Goal: Task Accomplishment & Management: Manage account settings

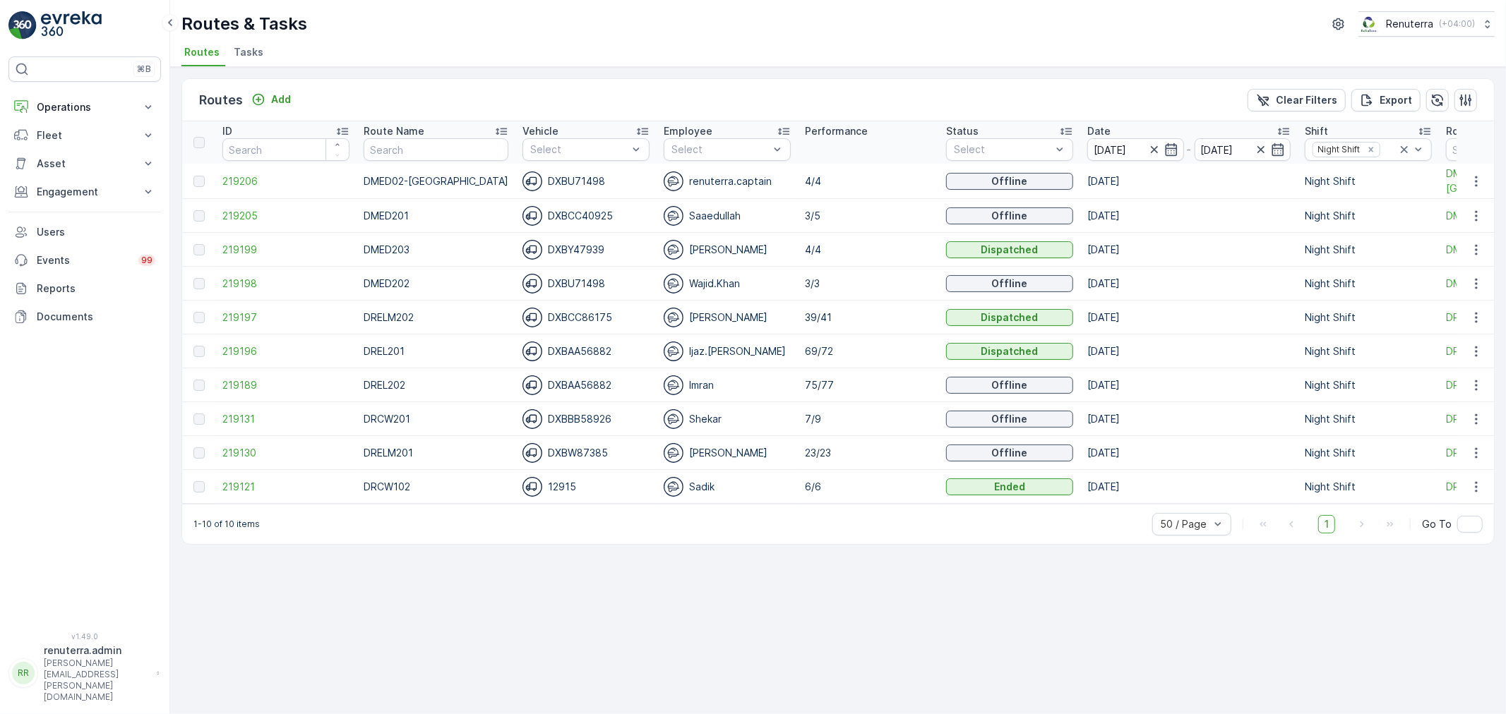
drag, startPoint x: 617, startPoint y: 518, endPoint x: 772, endPoint y: 520, distance: 155.4
click at [772, 520] on div "1-10 of 10 items 50 / Page 1 Go To" at bounding box center [838, 524] width 1312 height 40
click at [244, 315] on span "219197" at bounding box center [285, 318] width 127 height 14
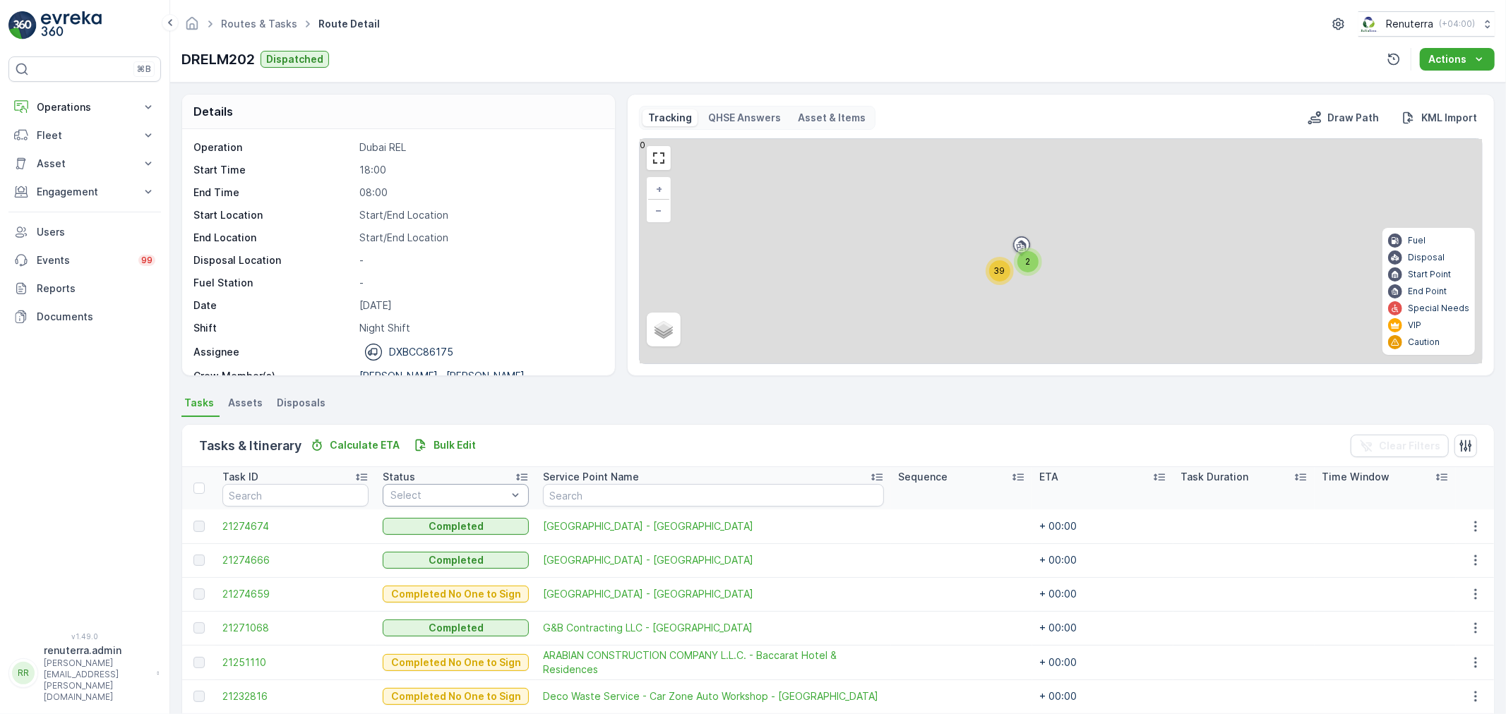
click at [465, 498] on div at bounding box center [448, 495] width 119 height 11
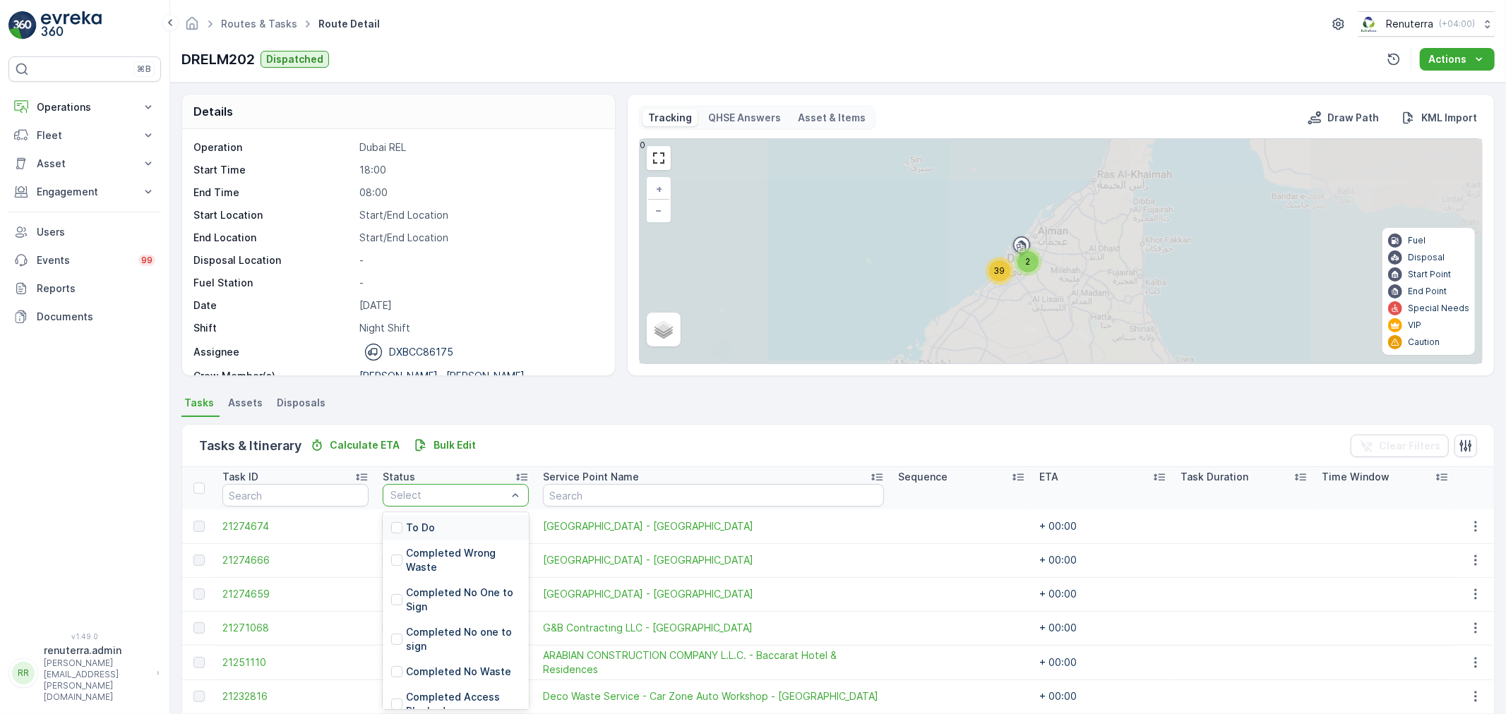
click at [452, 526] on div "To Do" at bounding box center [456, 527] width 146 height 25
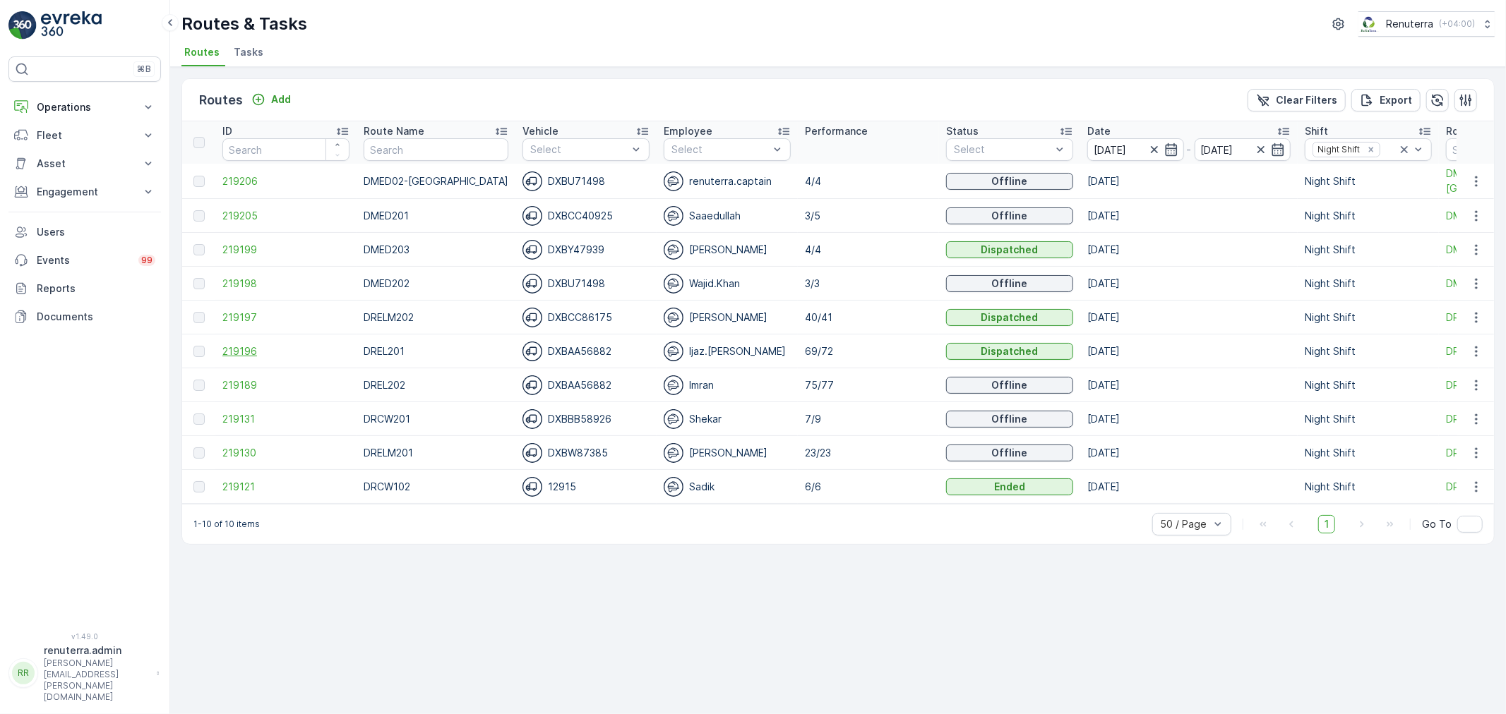
click at [247, 347] on span "219196" at bounding box center [285, 352] width 127 height 14
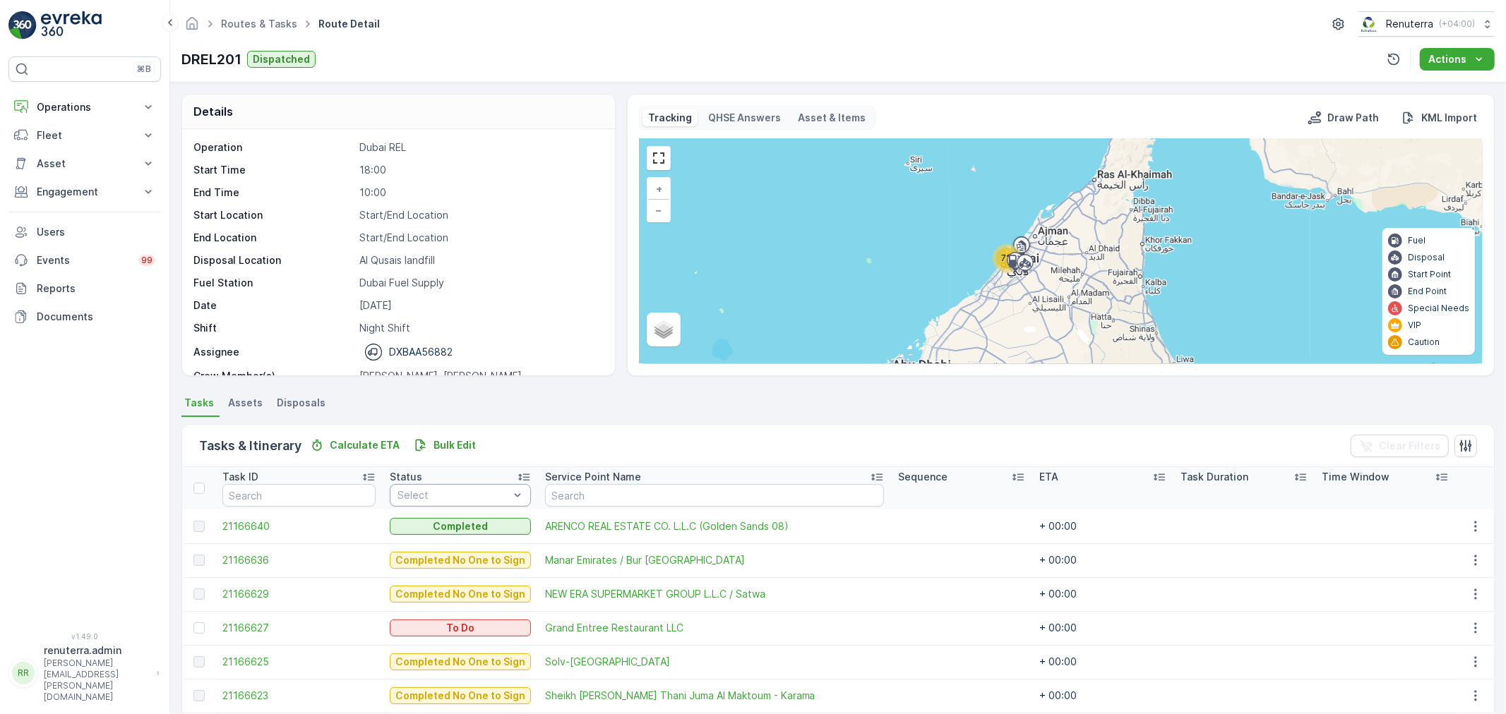
click at [470, 503] on div "Select" at bounding box center [460, 495] width 141 height 23
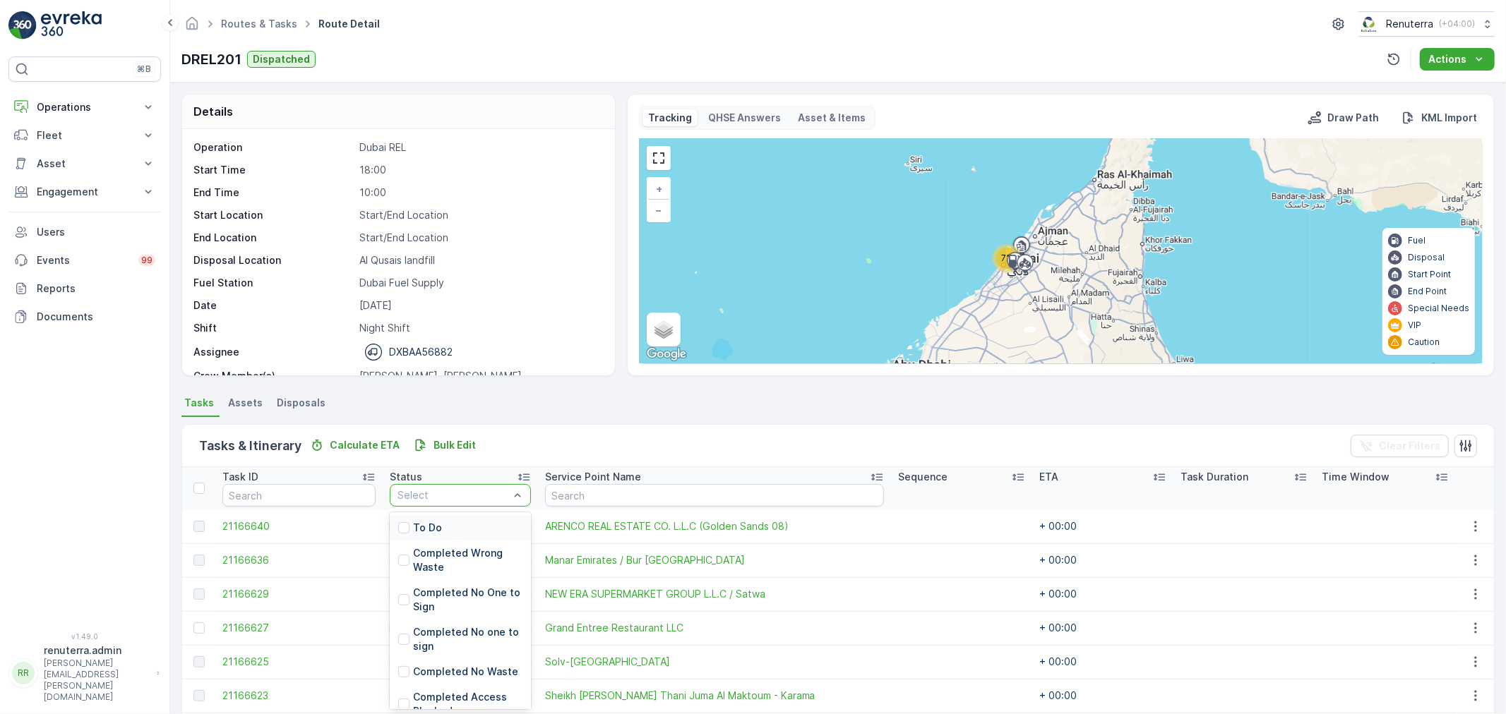
click at [453, 518] on div "To Do" at bounding box center [460, 527] width 141 height 25
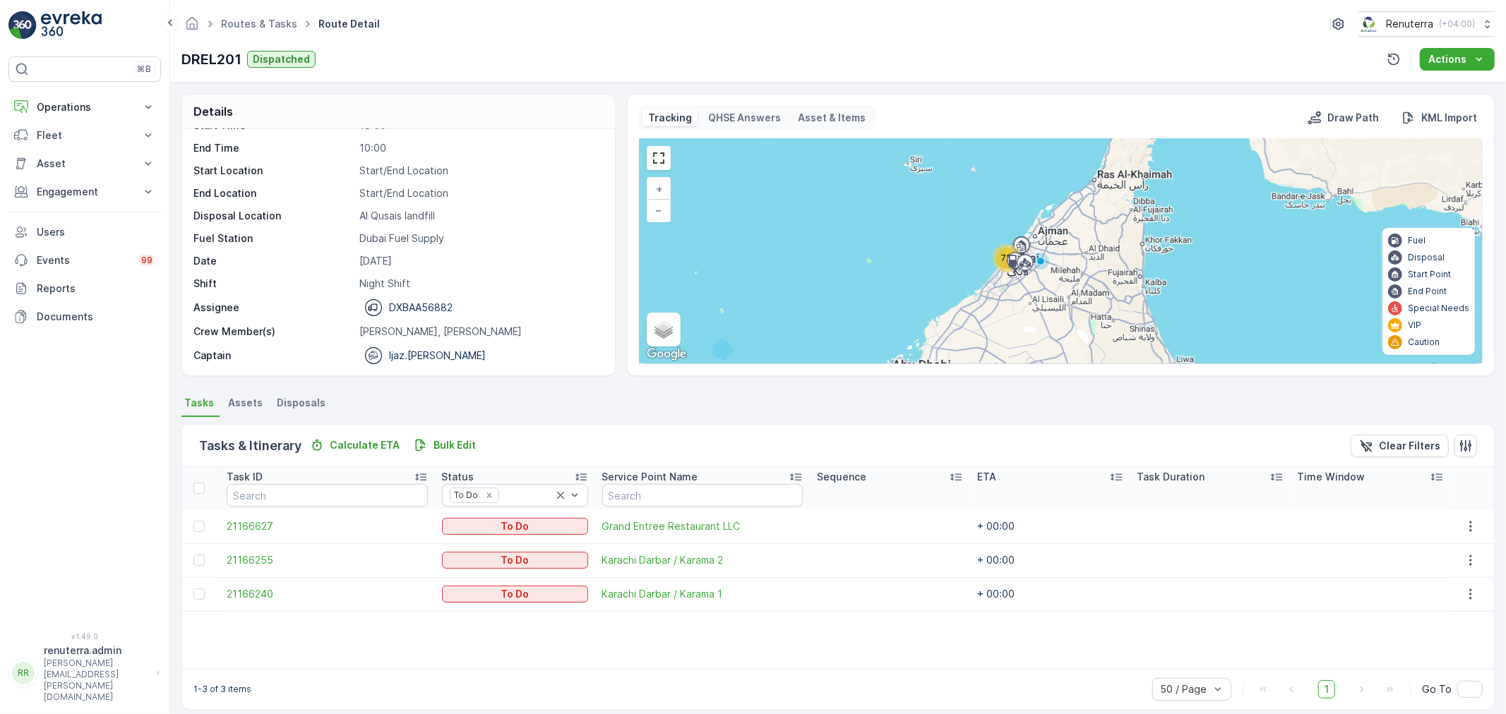
scroll to position [13, 0]
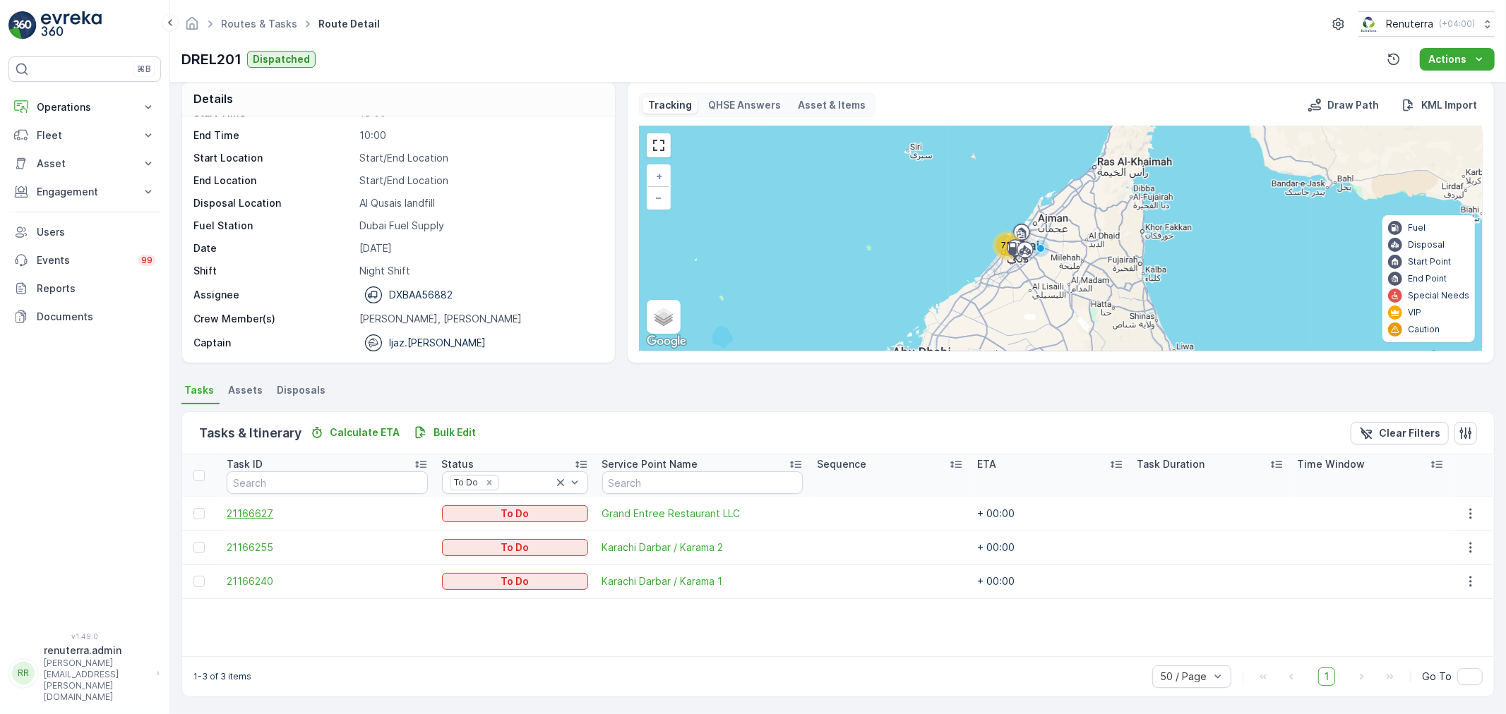
click at [266, 509] on span "21166627" at bounding box center [327, 514] width 201 height 14
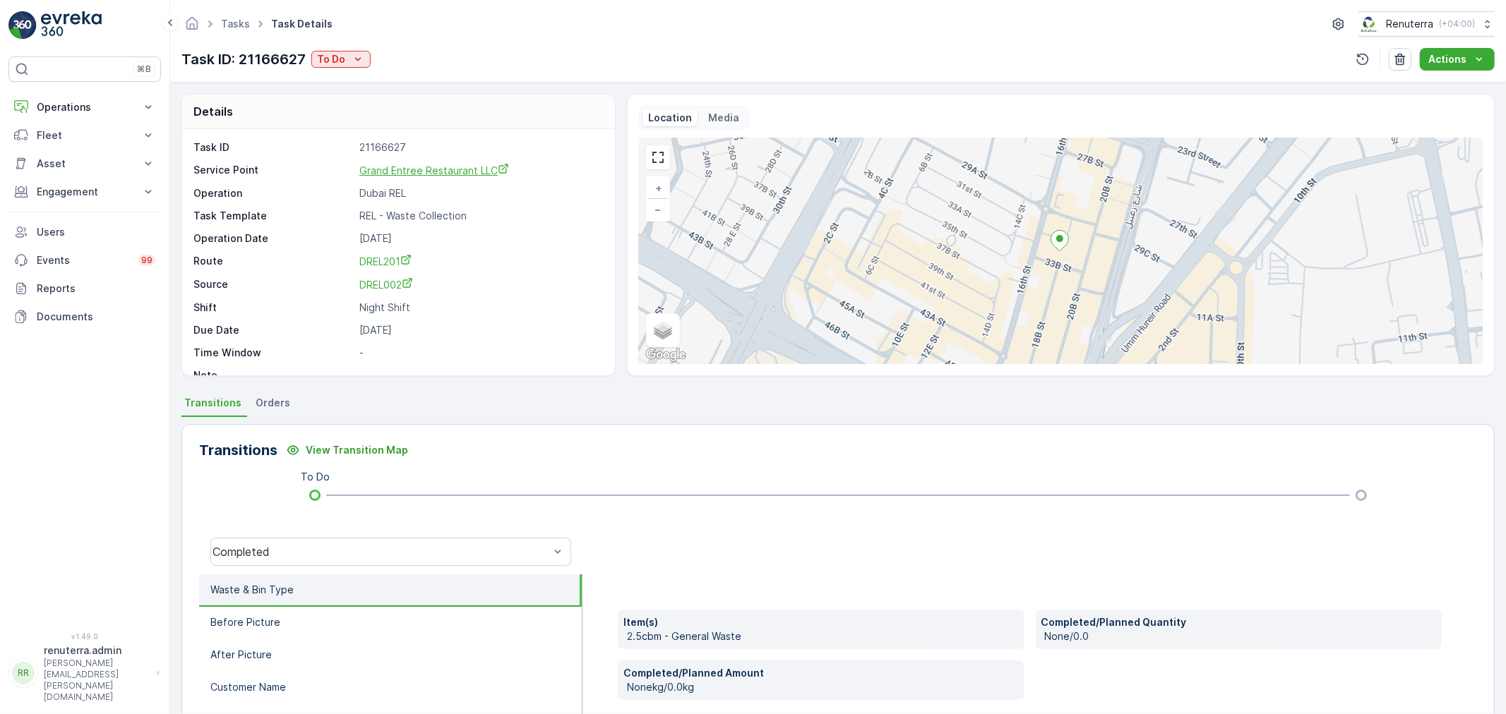
click at [419, 167] on span "Grand Entree Restaurant LLC" at bounding box center [434, 171] width 150 height 12
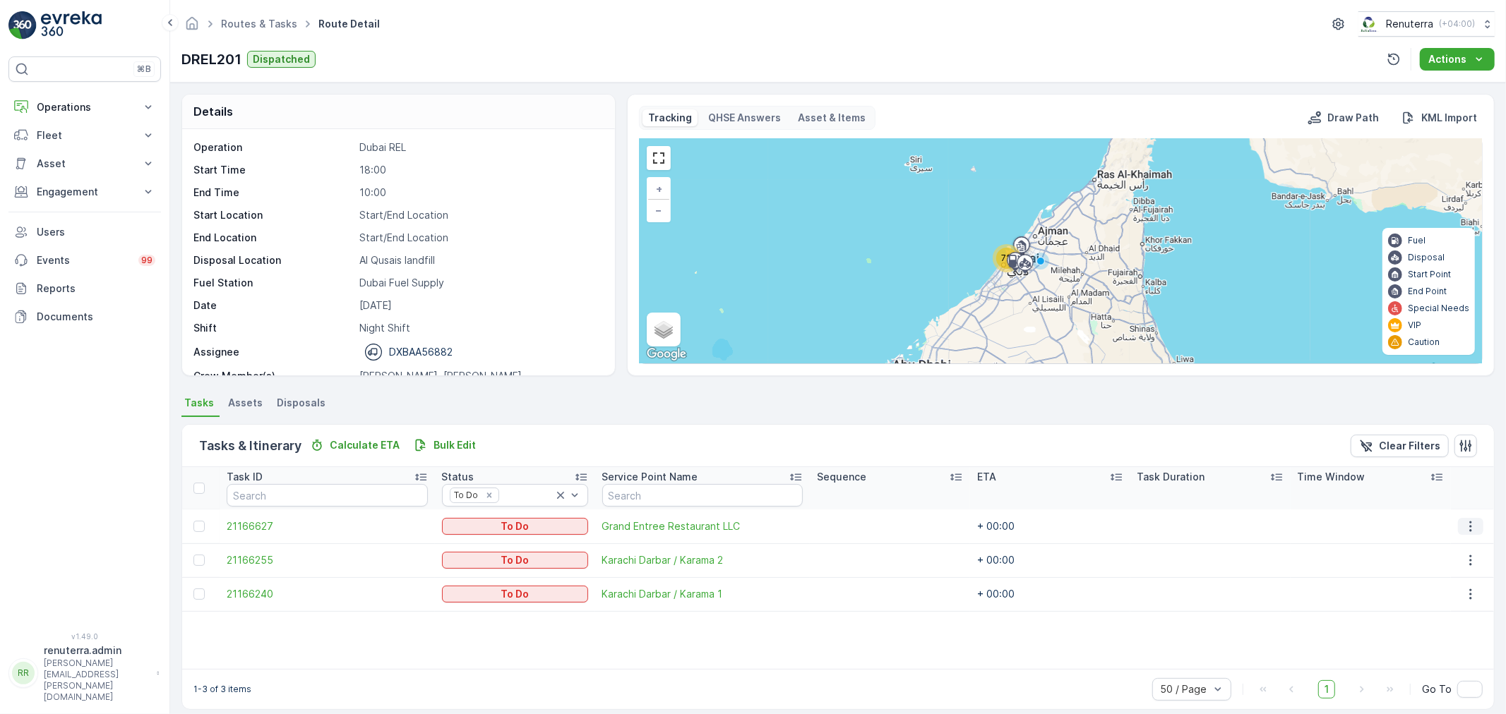
click at [1472, 525] on icon "button" at bounding box center [1471, 527] width 14 height 14
click at [1436, 641] on div "Delete" at bounding box center [1453, 633] width 107 height 20
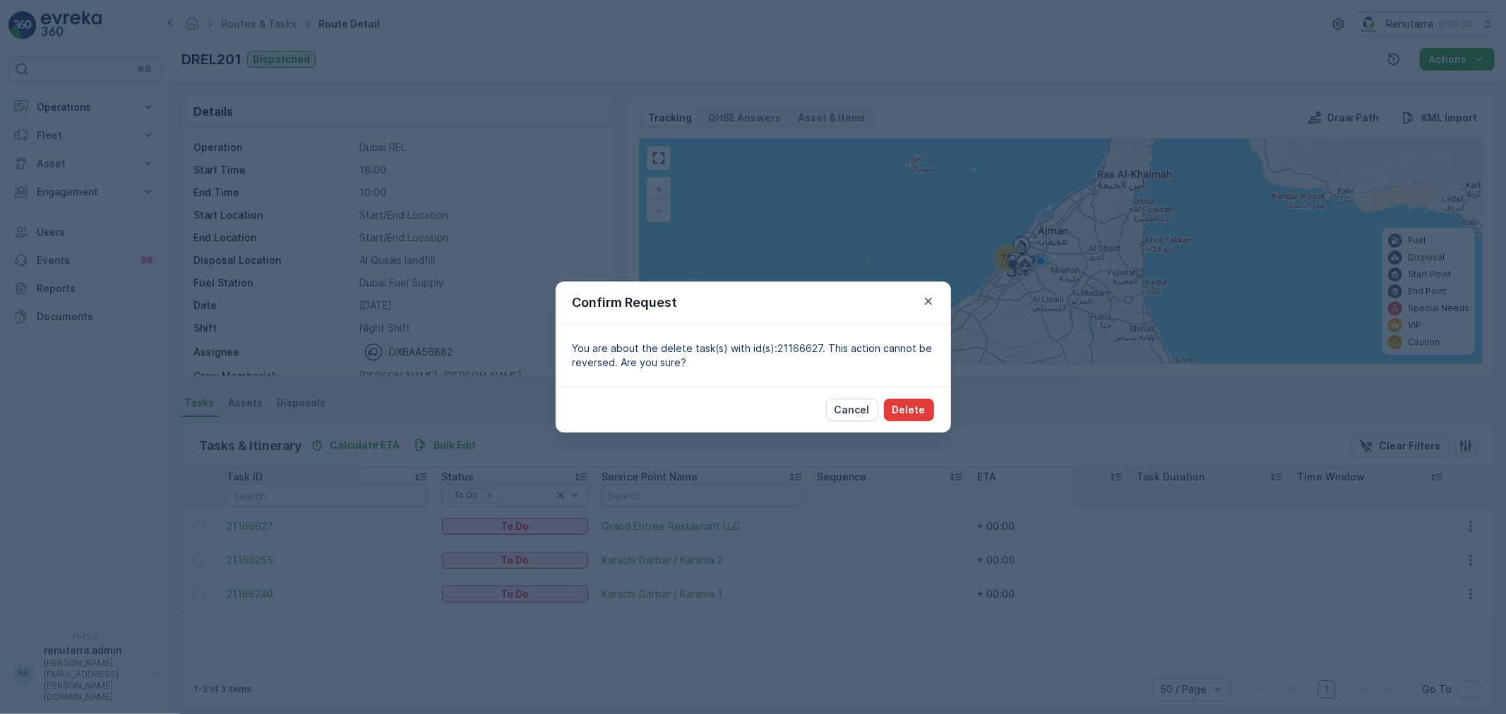
click at [907, 406] on p "Delete" at bounding box center [908, 410] width 33 height 14
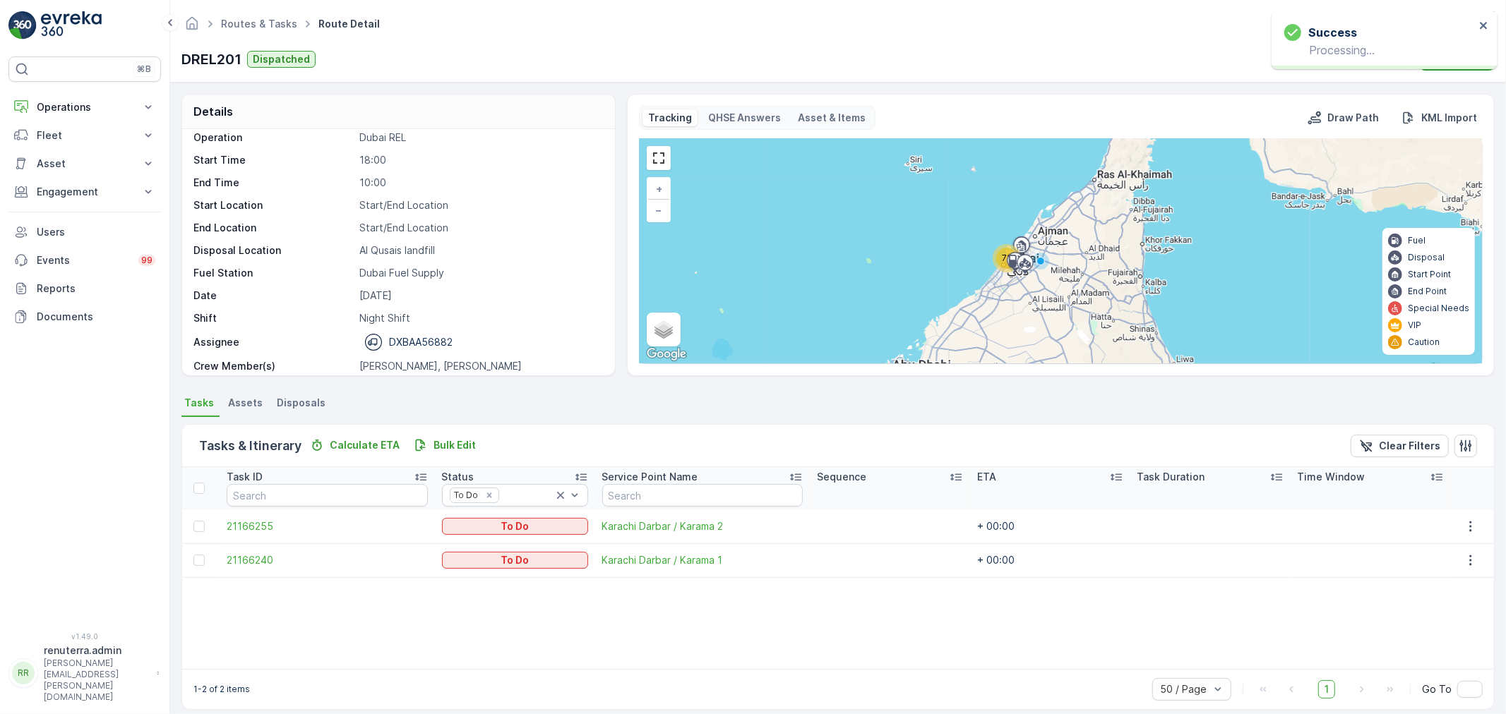
scroll to position [44, 0]
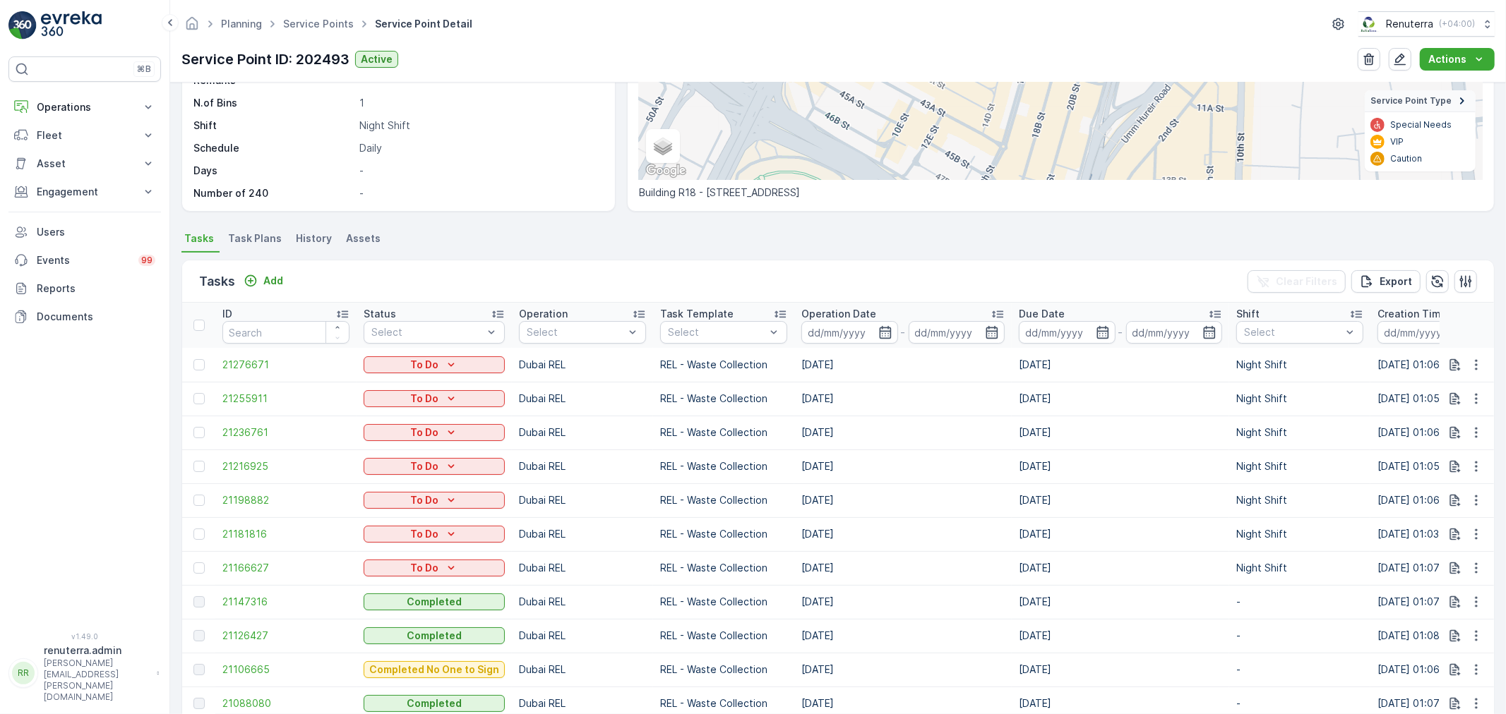
scroll to position [194, 0]
click at [235, 602] on span "21147316" at bounding box center [285, 602] width 127 height 14
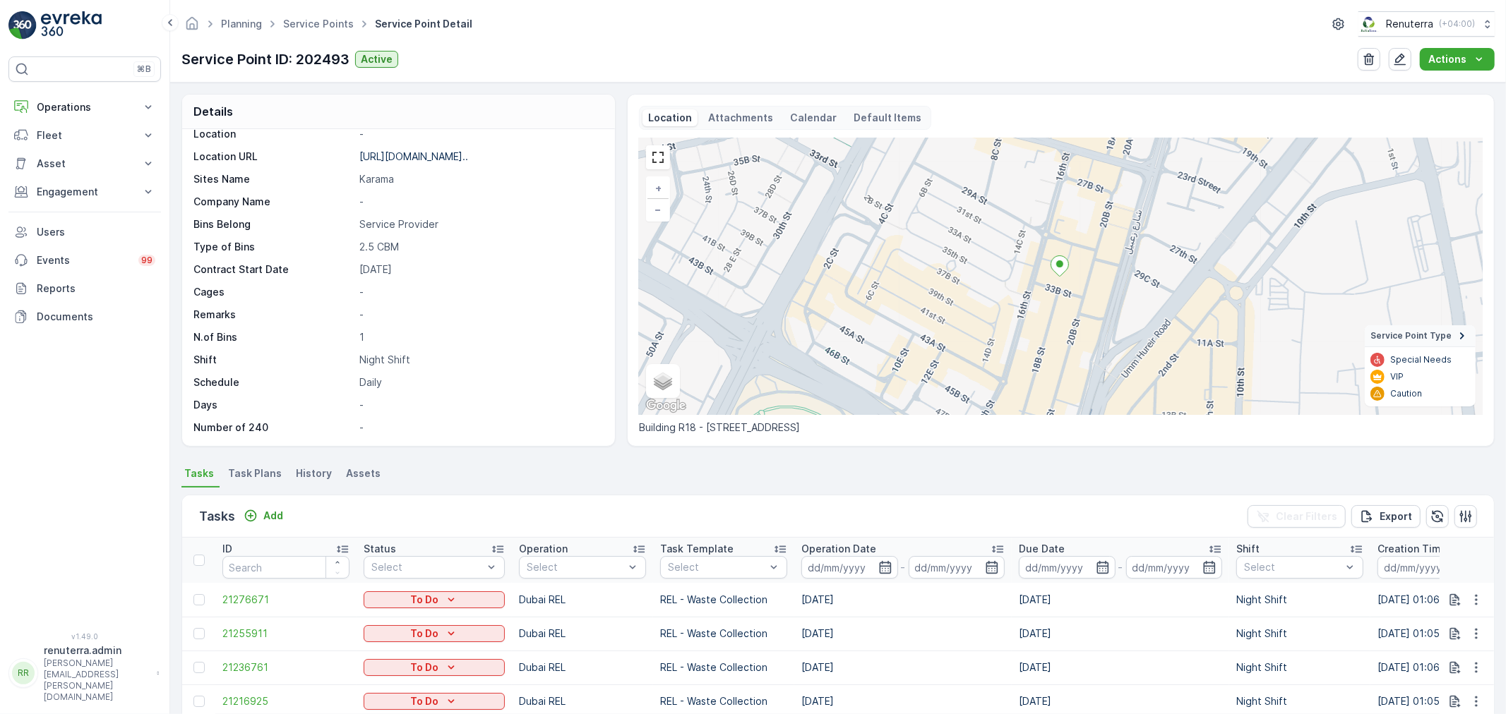
drag, startPoint x: 474, startPoint y: 431, endPoint x: 414, endPoint y: 366, distance: 89.0
click at [414, 366] on p "Night Shift" at bounding box center [479, 360] width 241 height 14
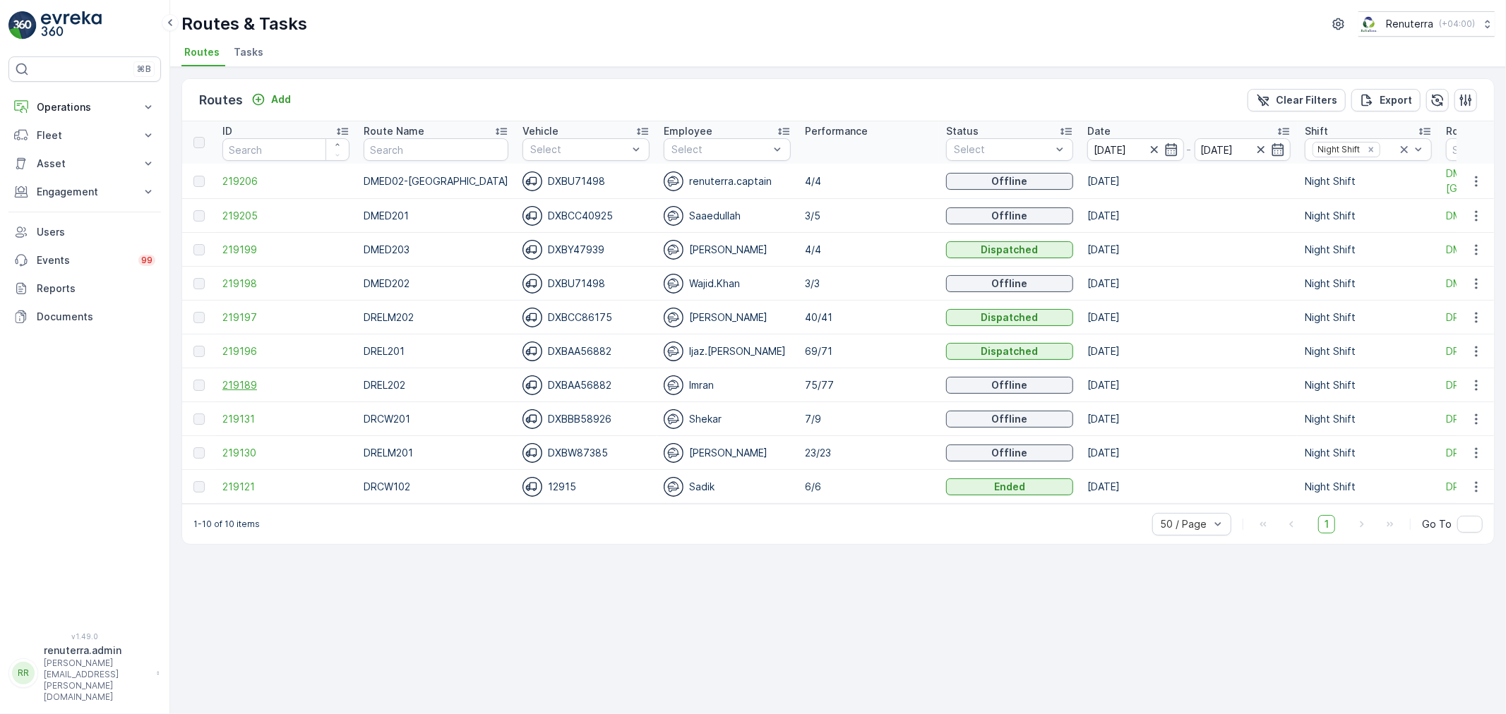
click at [237, 378] on span "219189" at bounding box center [285, 385] width 127 height 14
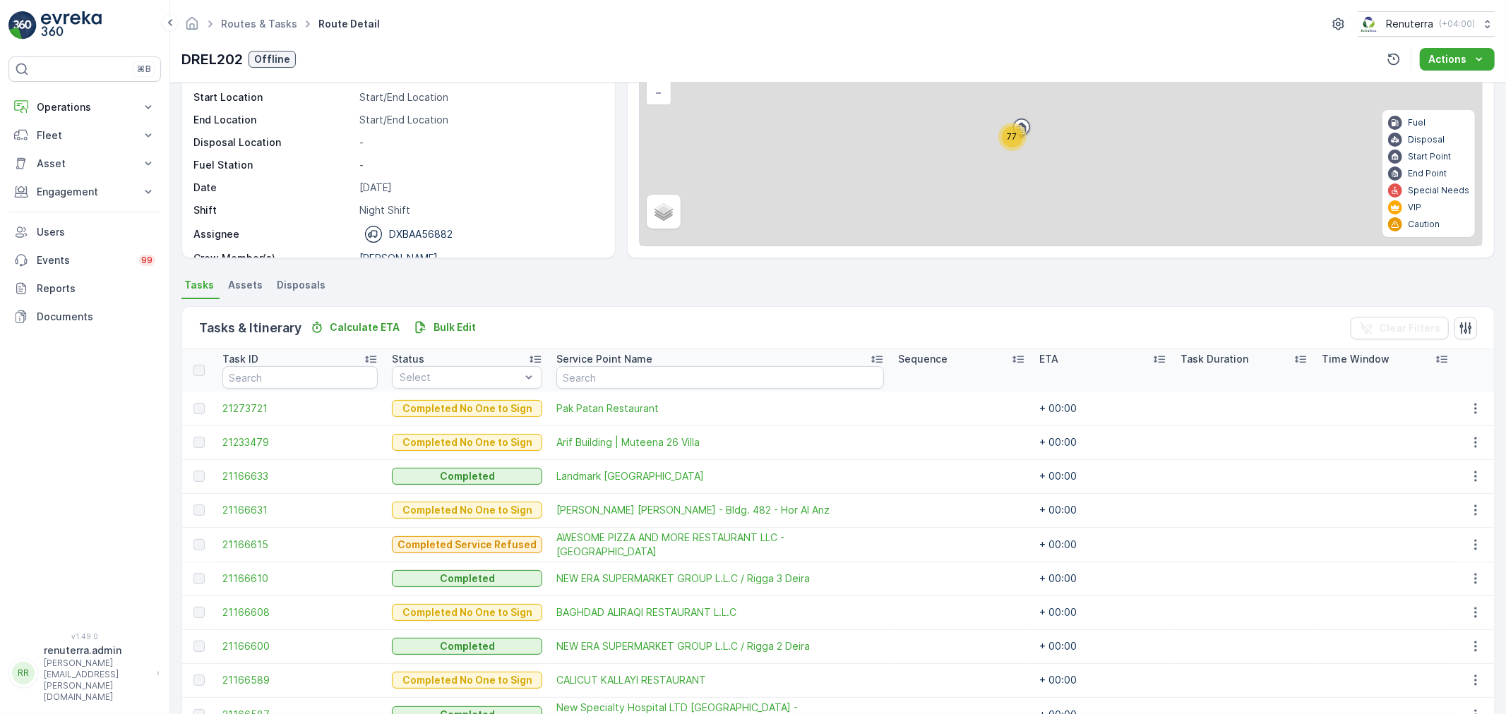
scroll to position [235, 0]
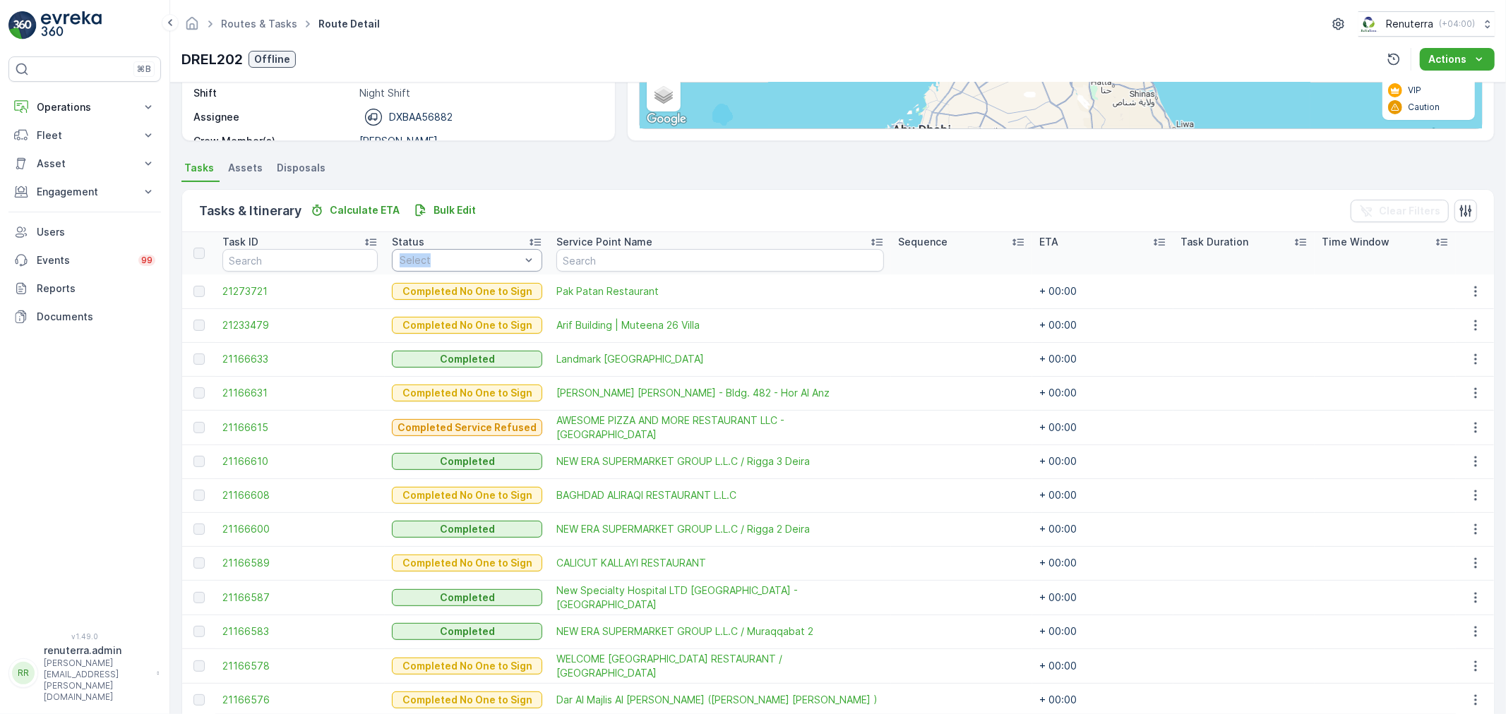
drag, startPoint x: 433, startPoint y: 234, endPoint x: 432, endPoint y: 259, distance: 25.4
click at [432, 259] on th "Status Select" at bounding box center [467, 253] width 165 height 42
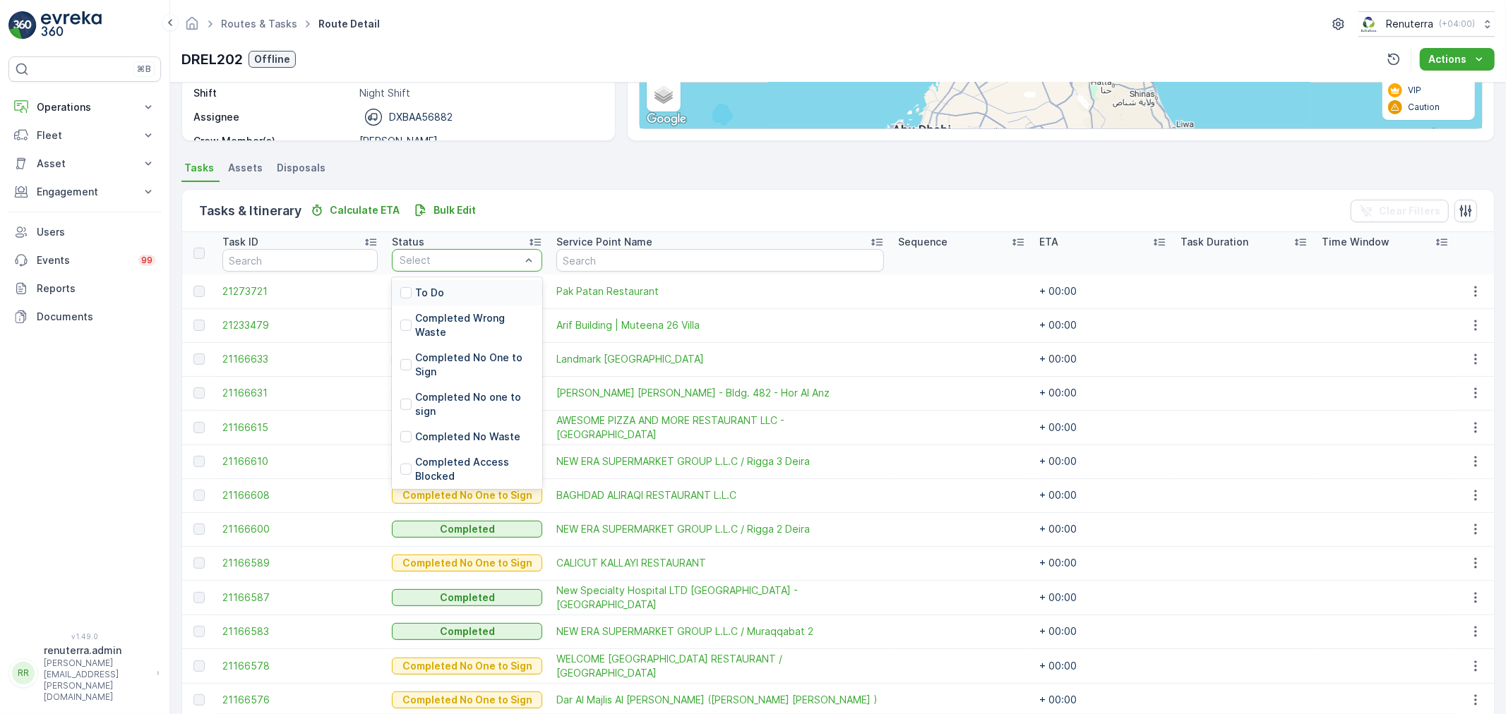
click at [432, 259] on div at bounding box center [460, 260] width 124 height 11
click at [432, 286] on p "To Do" at bounding box center [429, 293] width 29 height 14
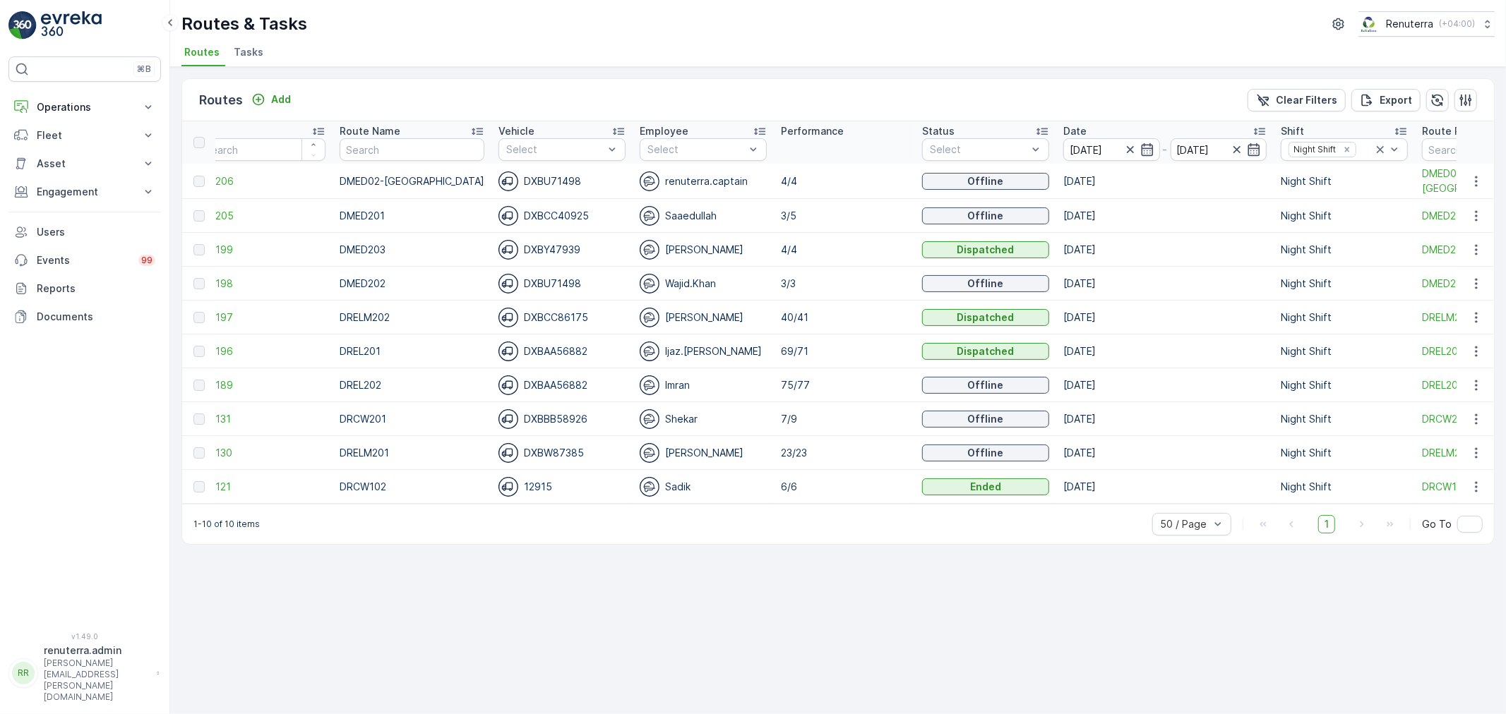
scroll to position [0, 18]
click at [225, 311] on span "219197" at bounding box center [268, 318] width 127 height 14
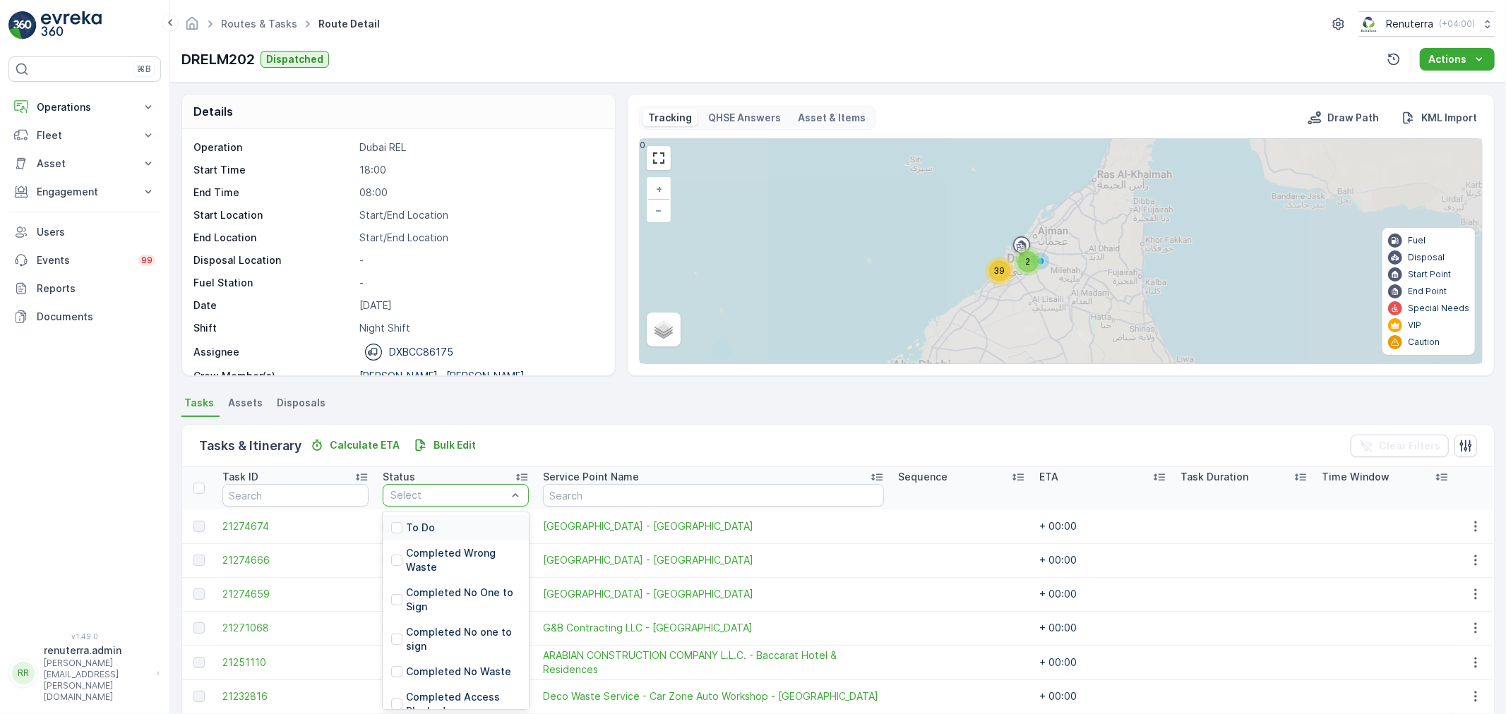
click at [435, 499] on div at bounding box center [448, 495] width 119 height 11
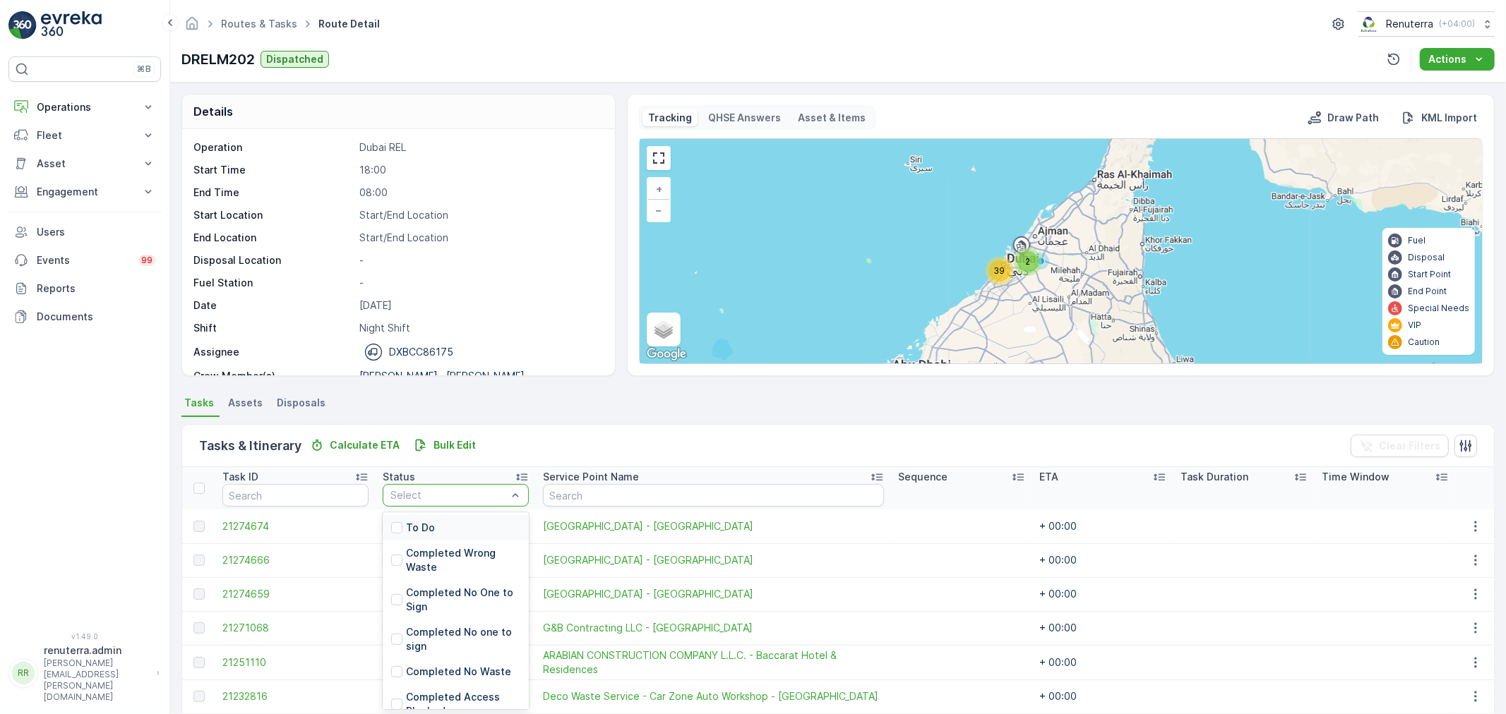
click at [426, 524] on p "To Do" at bounding box center [420, 528] width 29 height 14
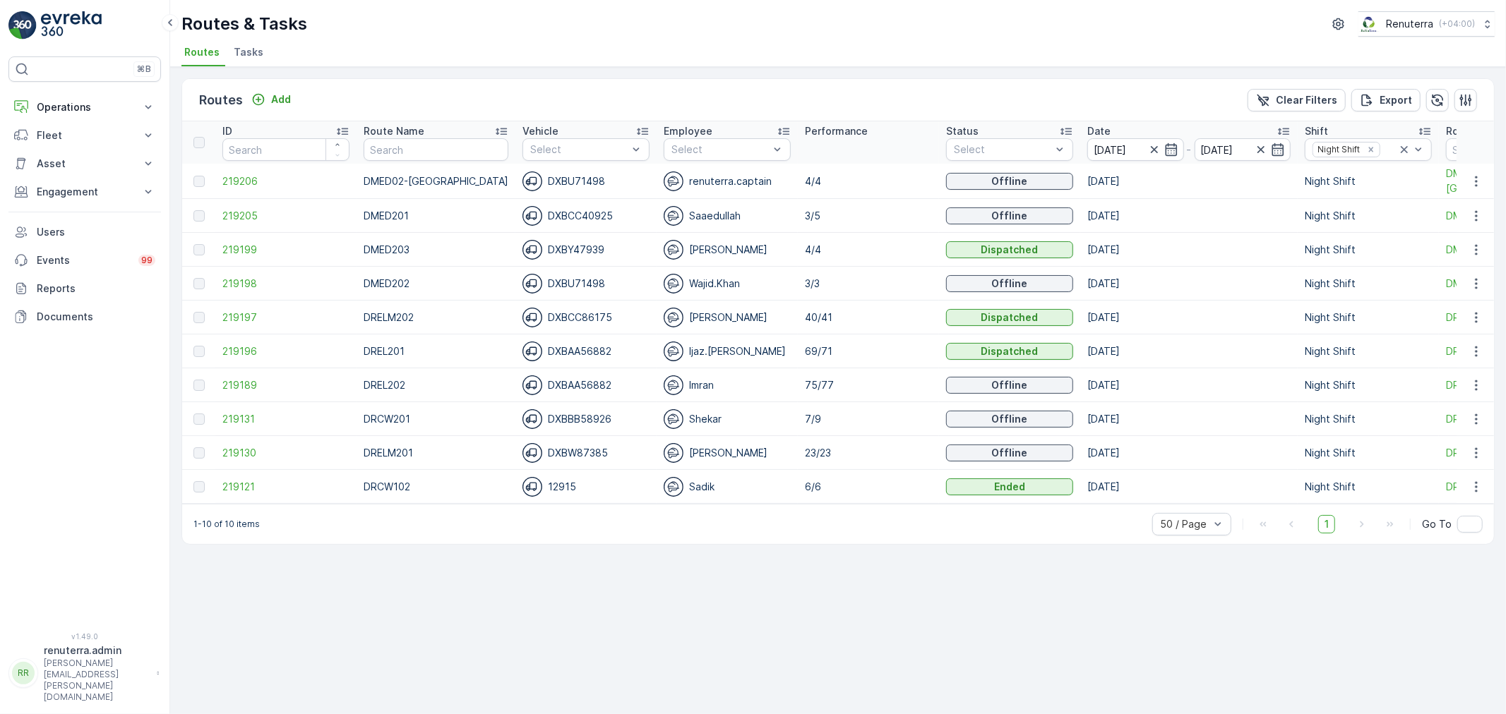
click at [217, 429] on td "219131" at bounding box center [285, 419] width 141 height 34
click at [226, 419] on span "219131" at bounding box center [285, 419] width 127 height 14
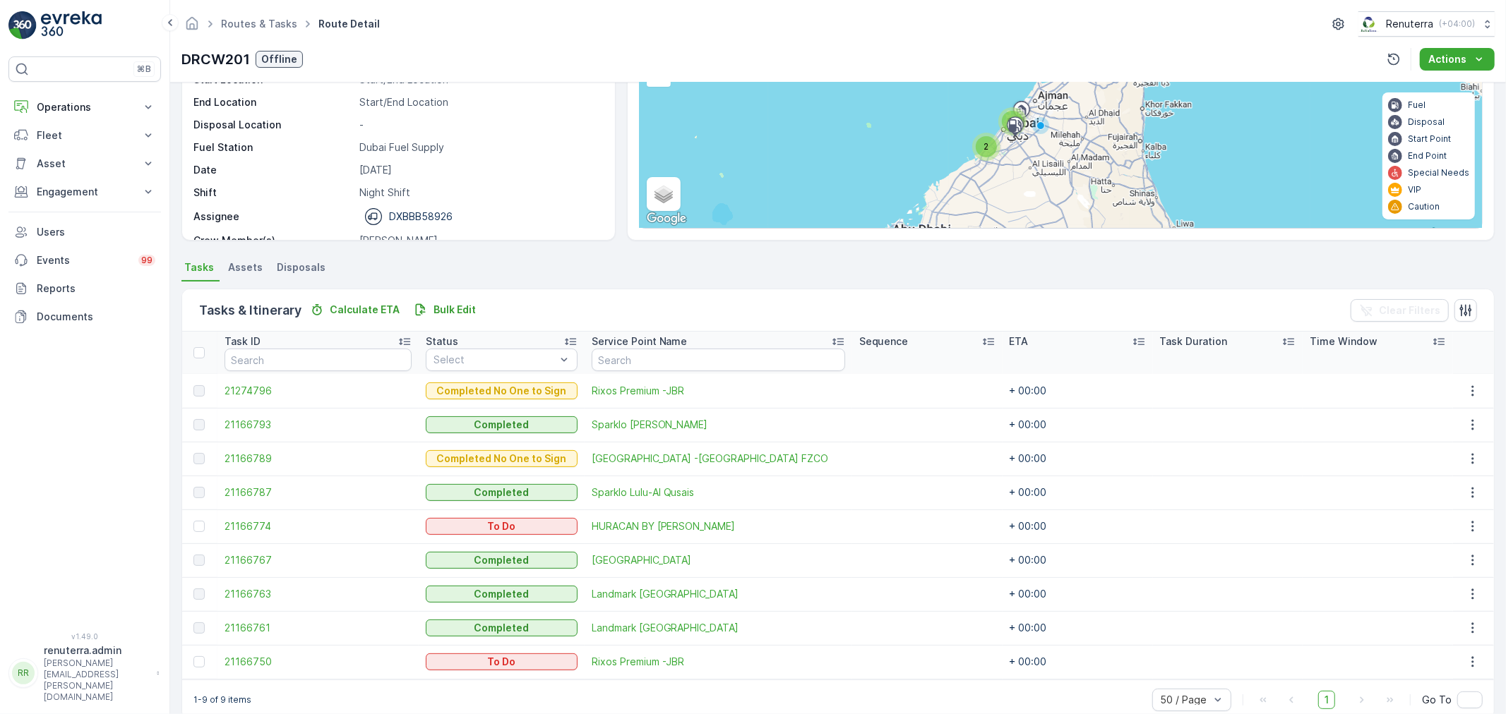
scroll to position [159, 0]
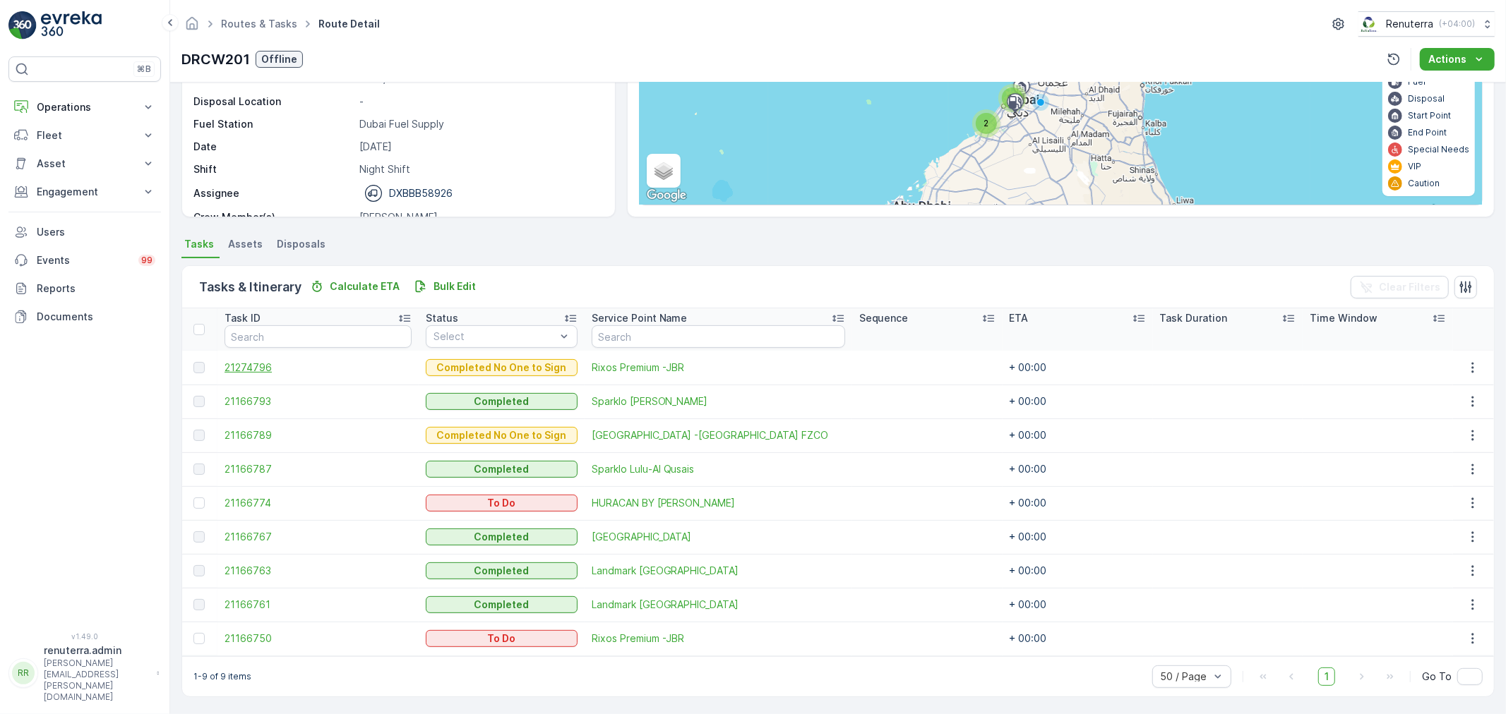
click at [249, 361] on span "21274796" at bounding box center [318, 368] width 187 height 14
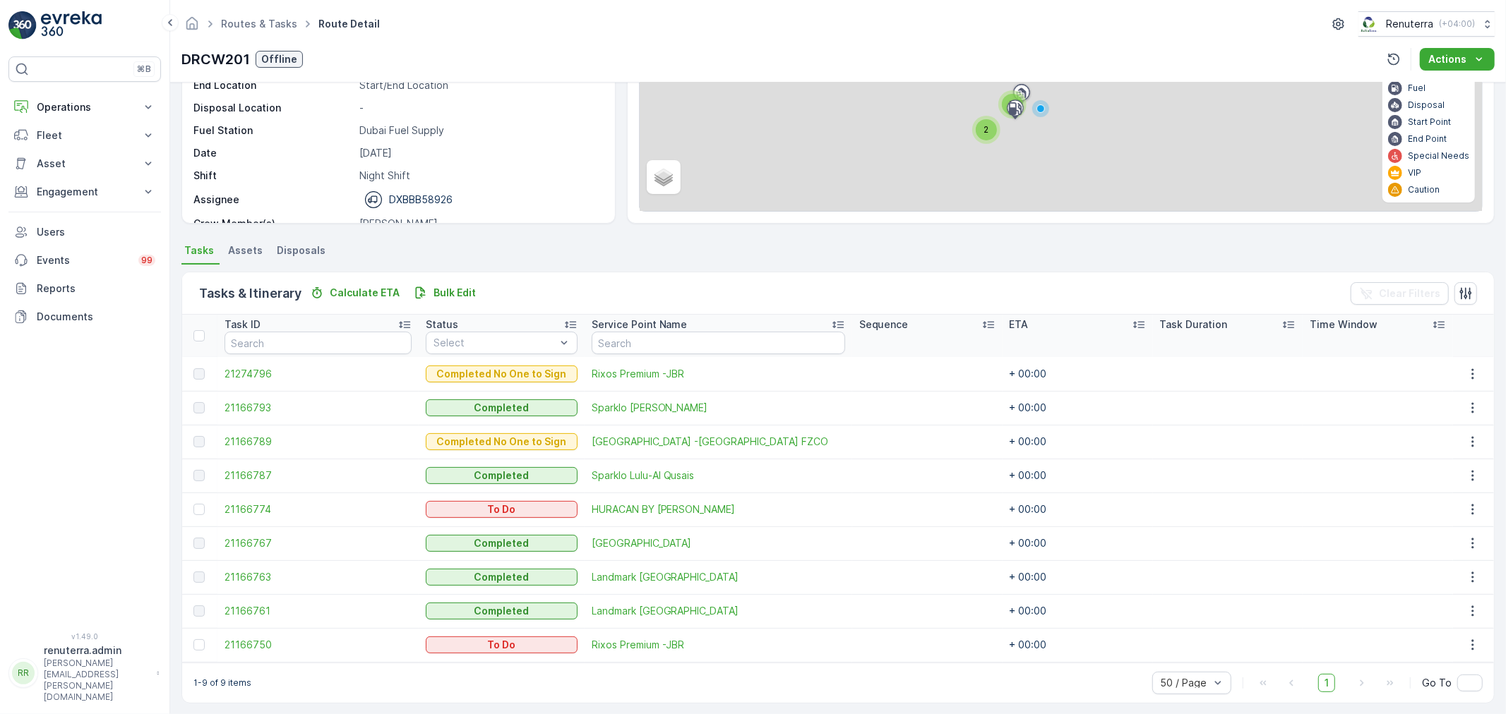
scroll to position [159, 0]
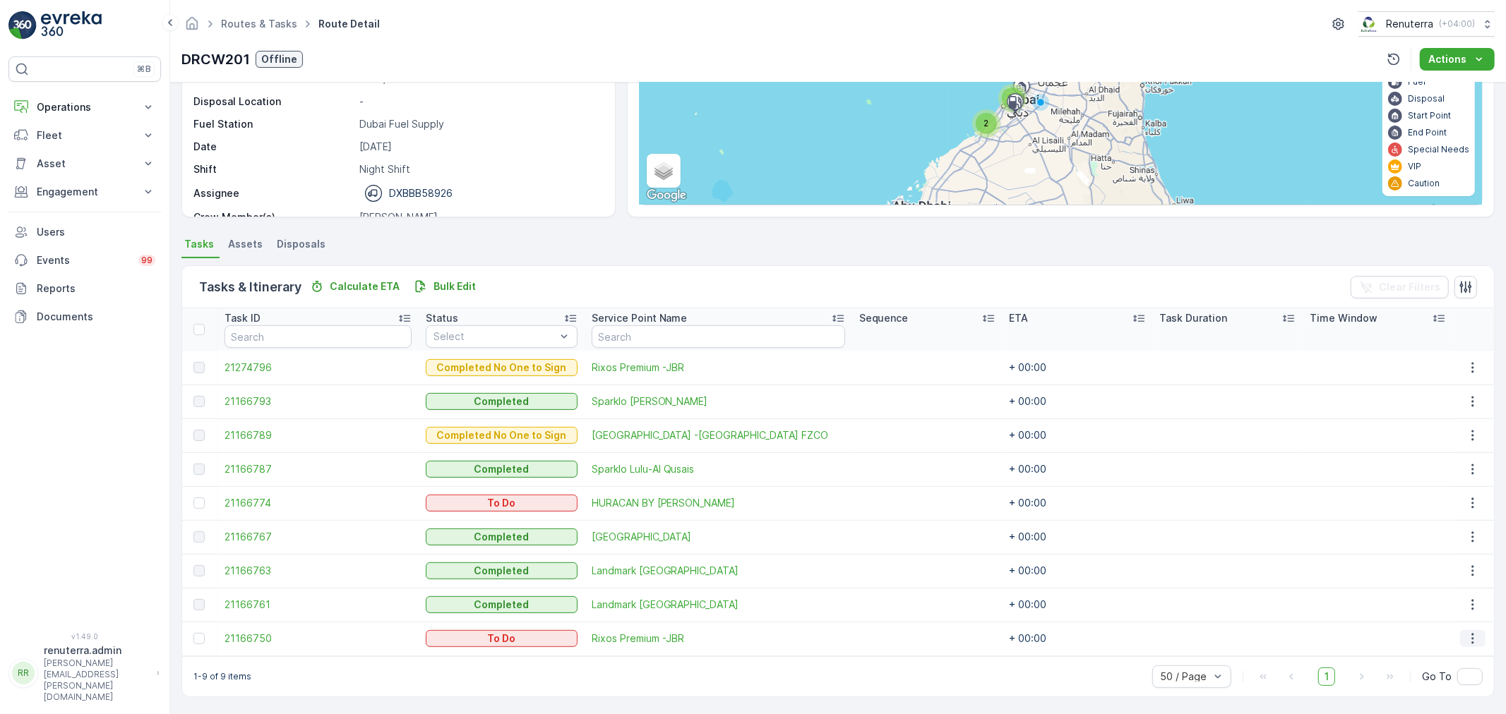
click at [1477, 635] on button "button" at bounding box center [1472, 638] width 25 height 17
click at [1409, 619] on span "Delete" at bounding box center [1422, 617] width 32 height 14
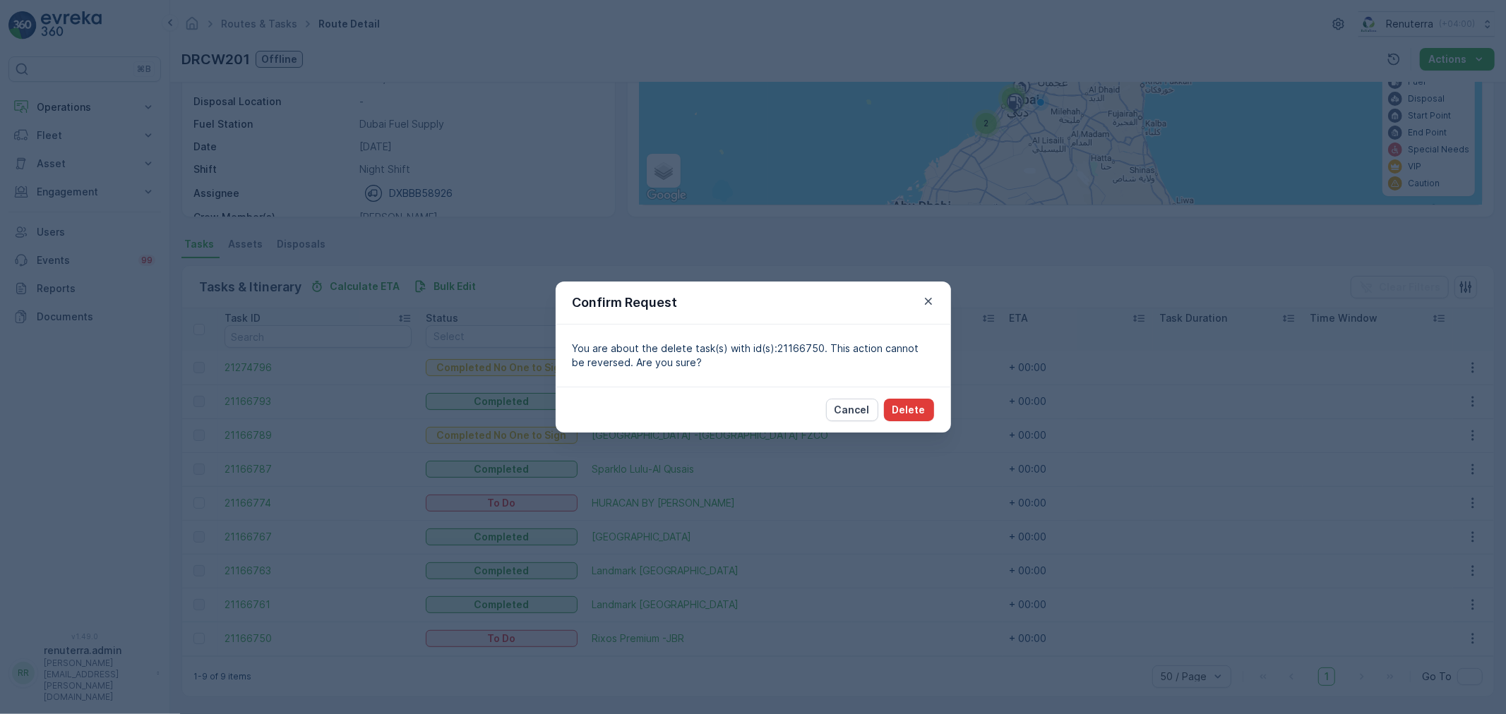
click at [916, 414] on p "Delete" at bounding box center [908, 410] width 33 height 14
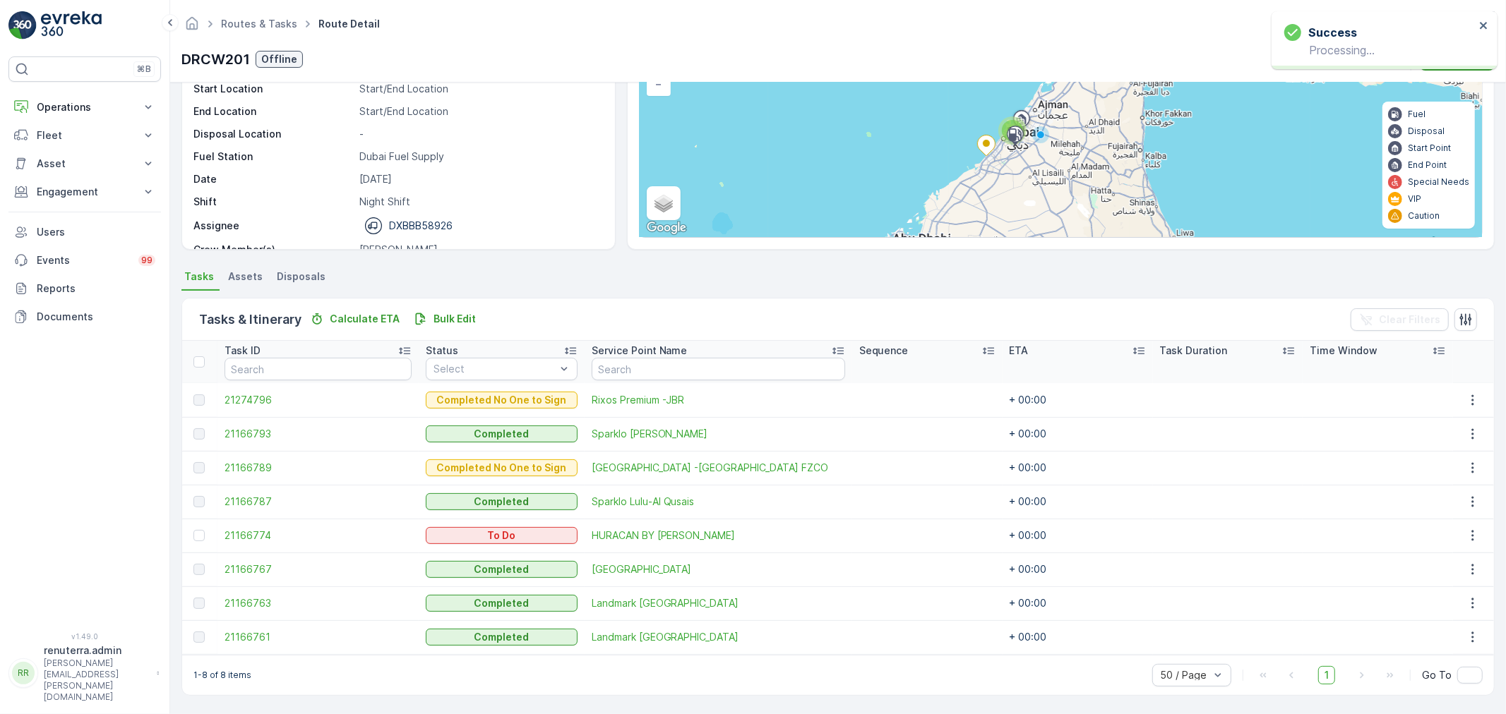
scroll to position [126, 0]
click at [1472, 540] on icon "button" at bounding box center [1473, 537] width 2 height 11
click at [1413, 640] on span "Delete" at bounding box center [1422, 642] width 32 height 14
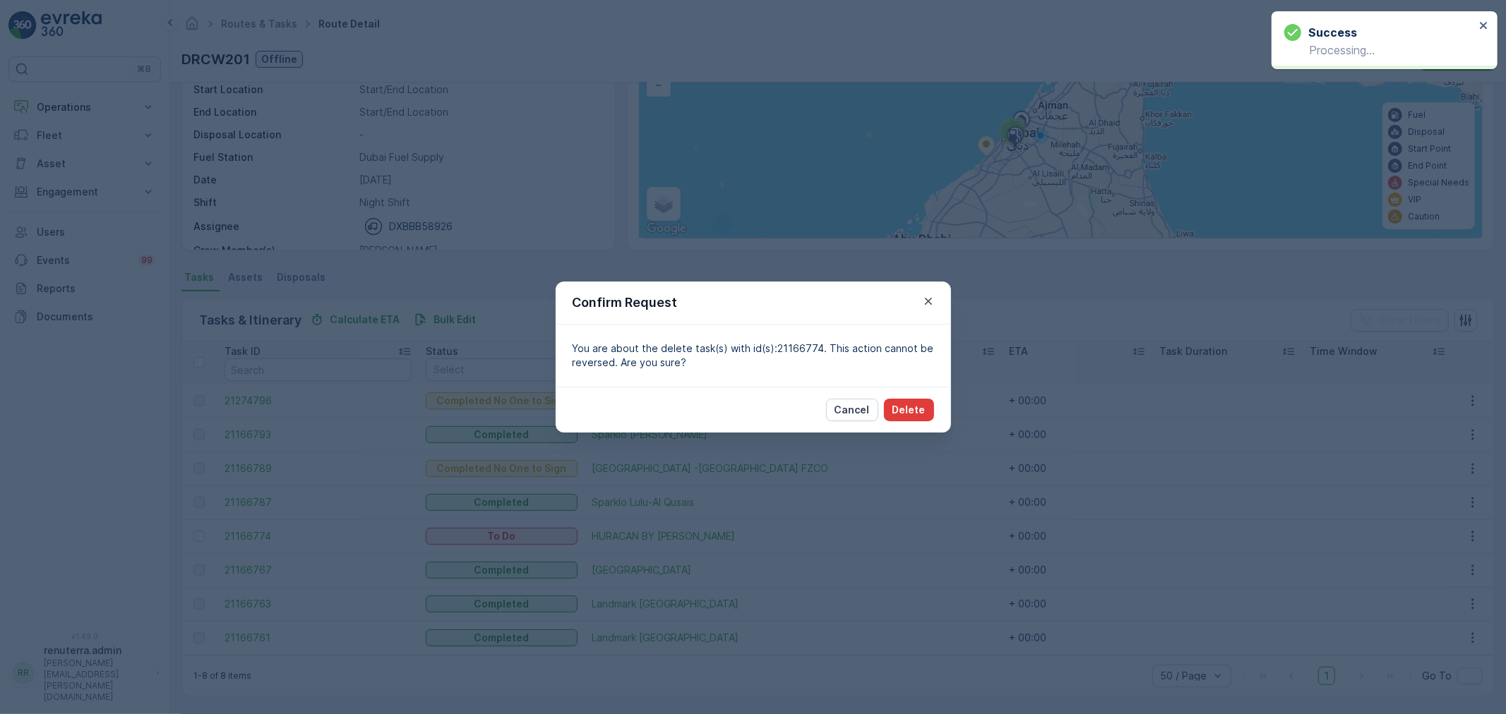
click at [898, 404] on p "Delete" at bounding box center [908, 410] width 33 height 14
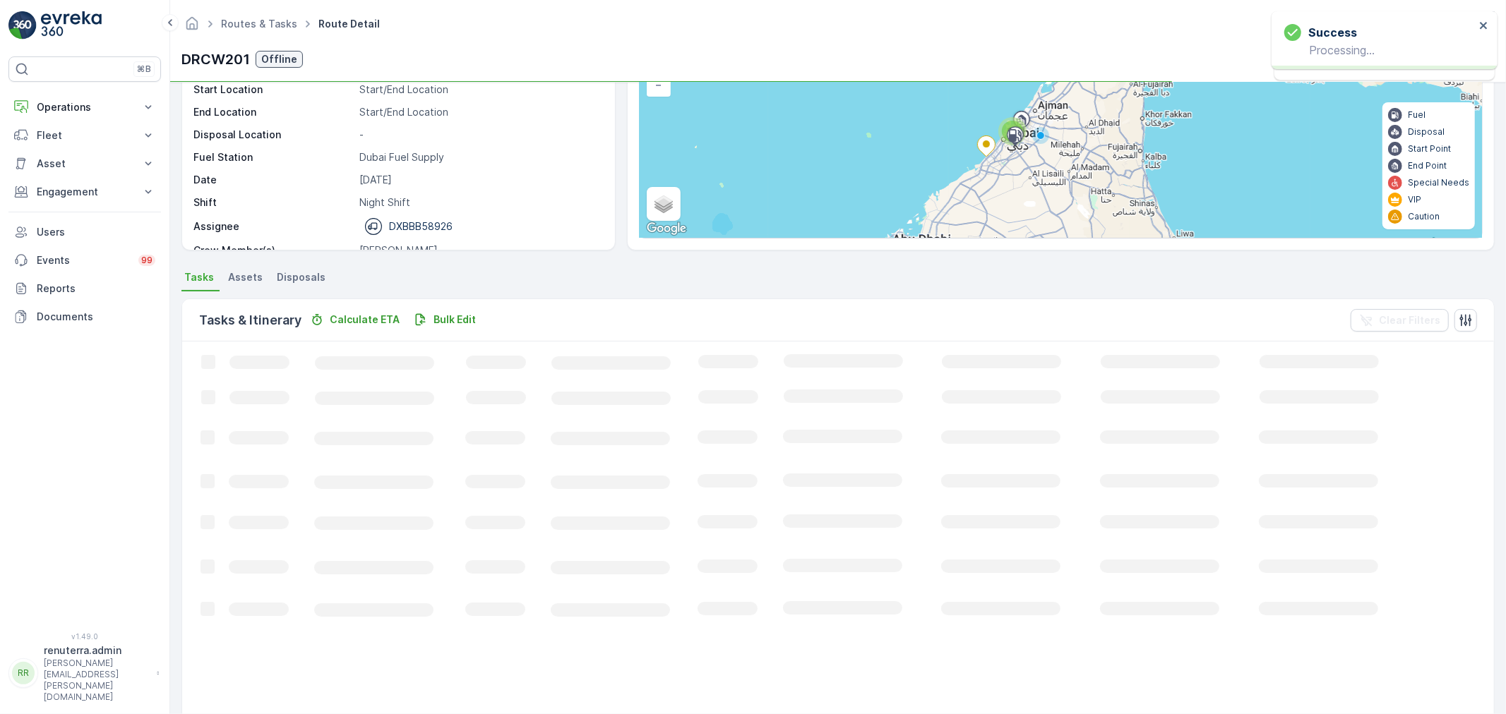
scroll to position [92, 0]
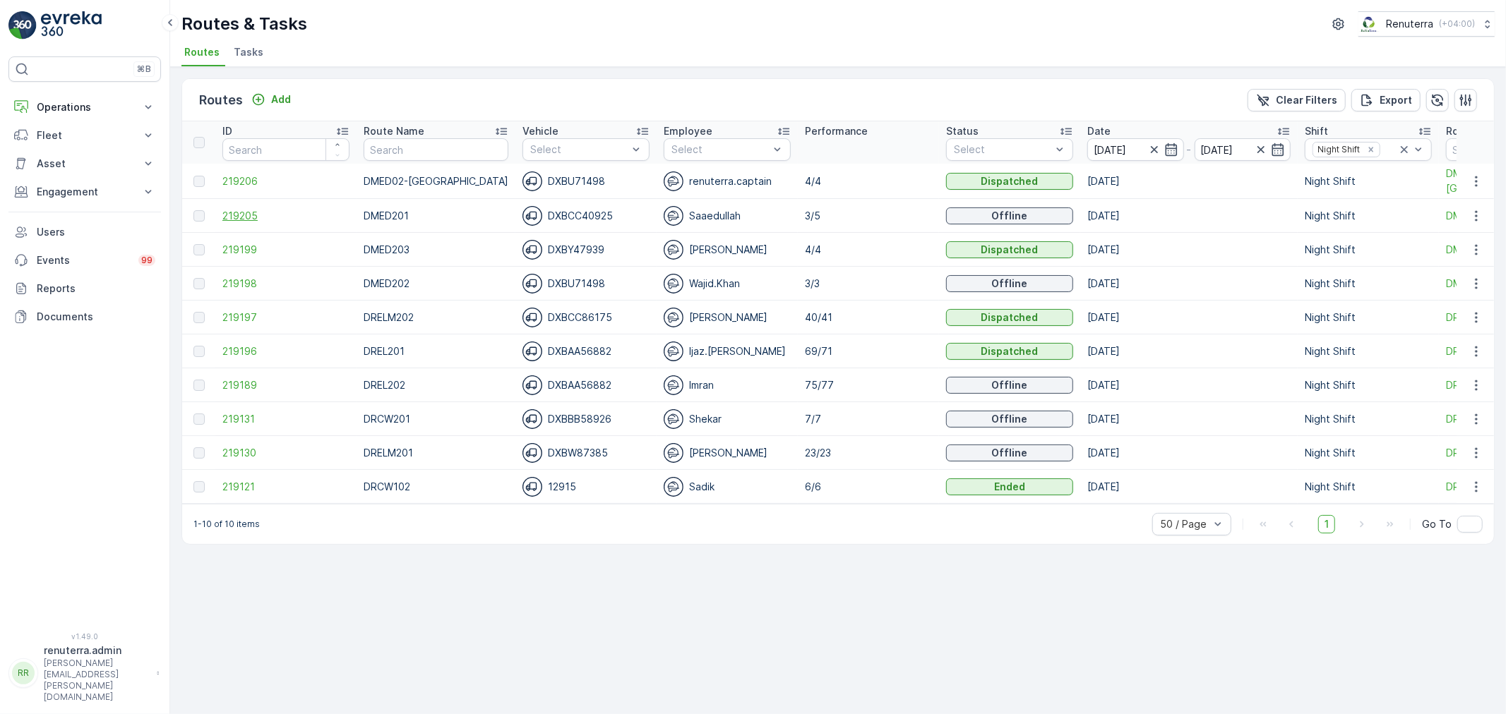
click at [247, 216] on span "219205" at bounding box center [285, 216] width 127 height 14
